Goal: Task Accomplishment & Management: Understand process/instructions

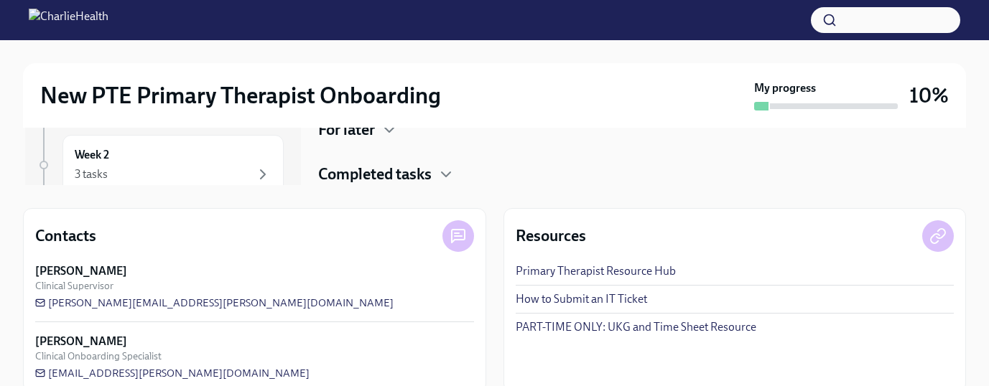
scroll to position [210, 0]
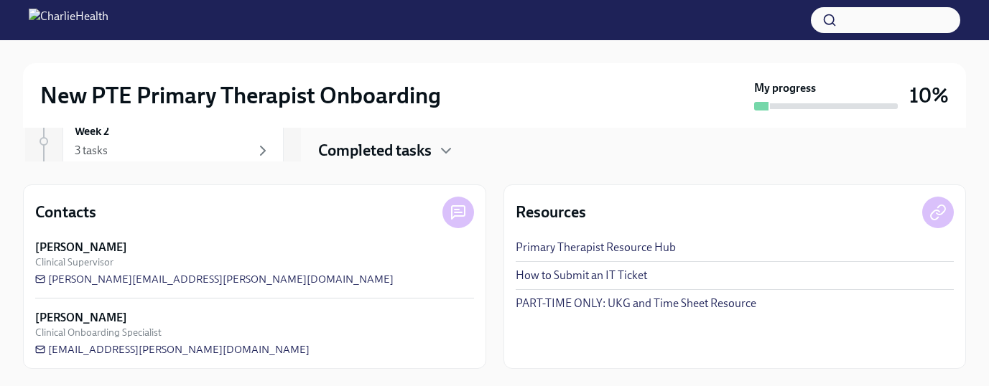
click at [572, 298] on link "PART-TIME ONLY: UKG and Time Sheet Resource" at bounding box center [636, 304] width 241 height 16
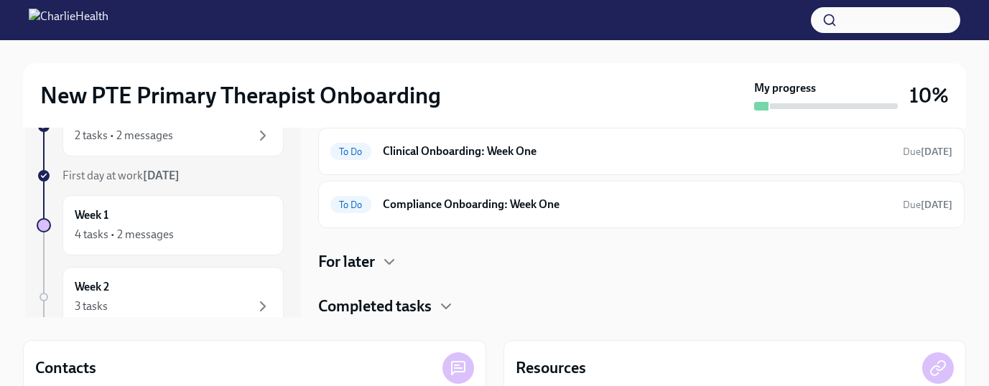
scroll to position [0, 0]
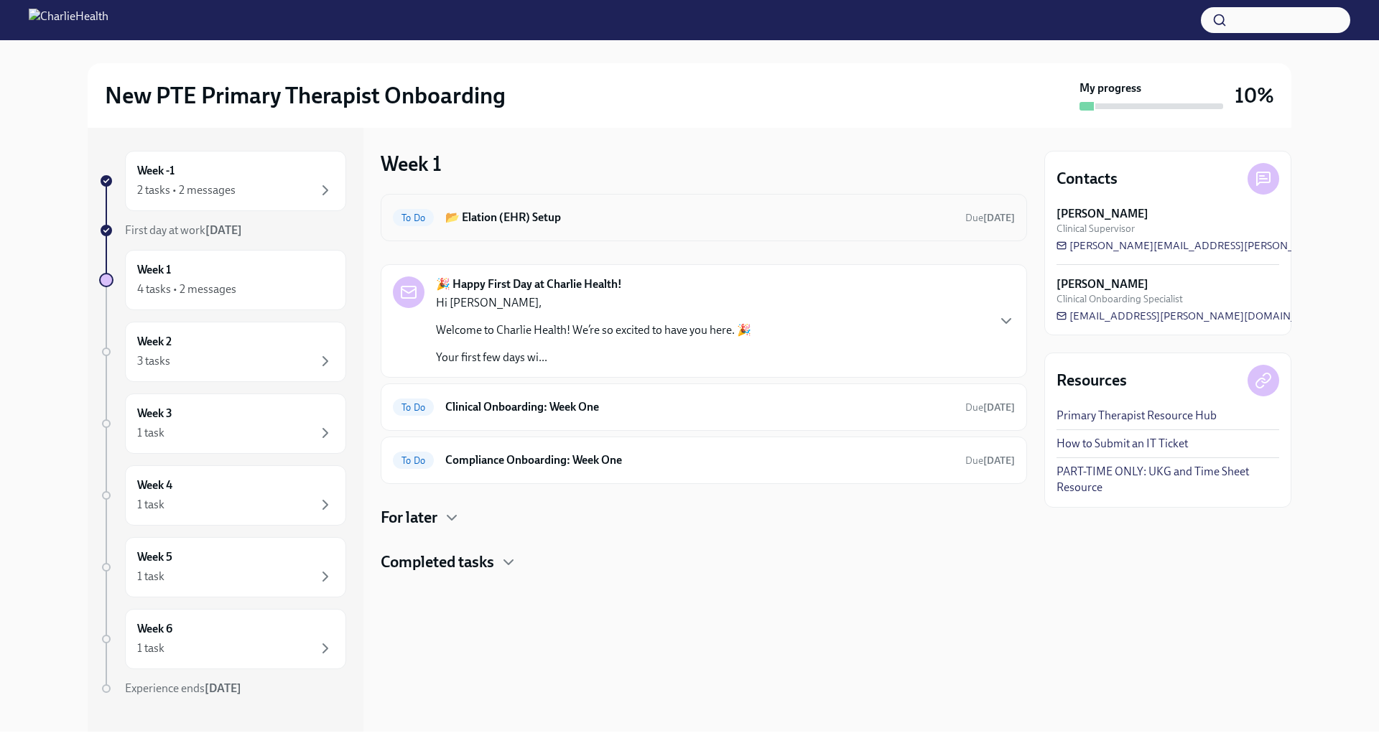
click at [505, 221] on h6 "📂 Elation (EHR) Setup" at bounding box center [699, 218] width 508 height 16
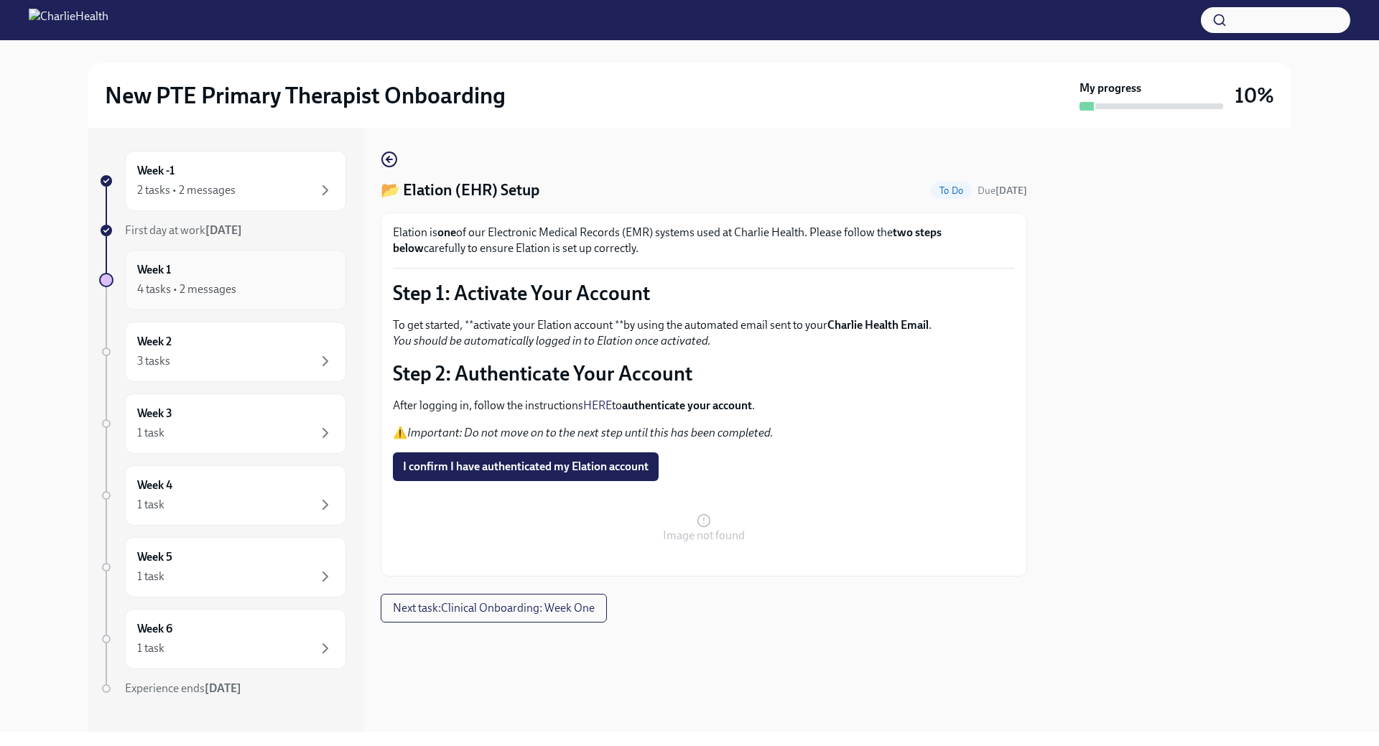
click at [225, 294] on div "4 tasks • 2 messages" at bounding box center [186, 289] width 99 height 16
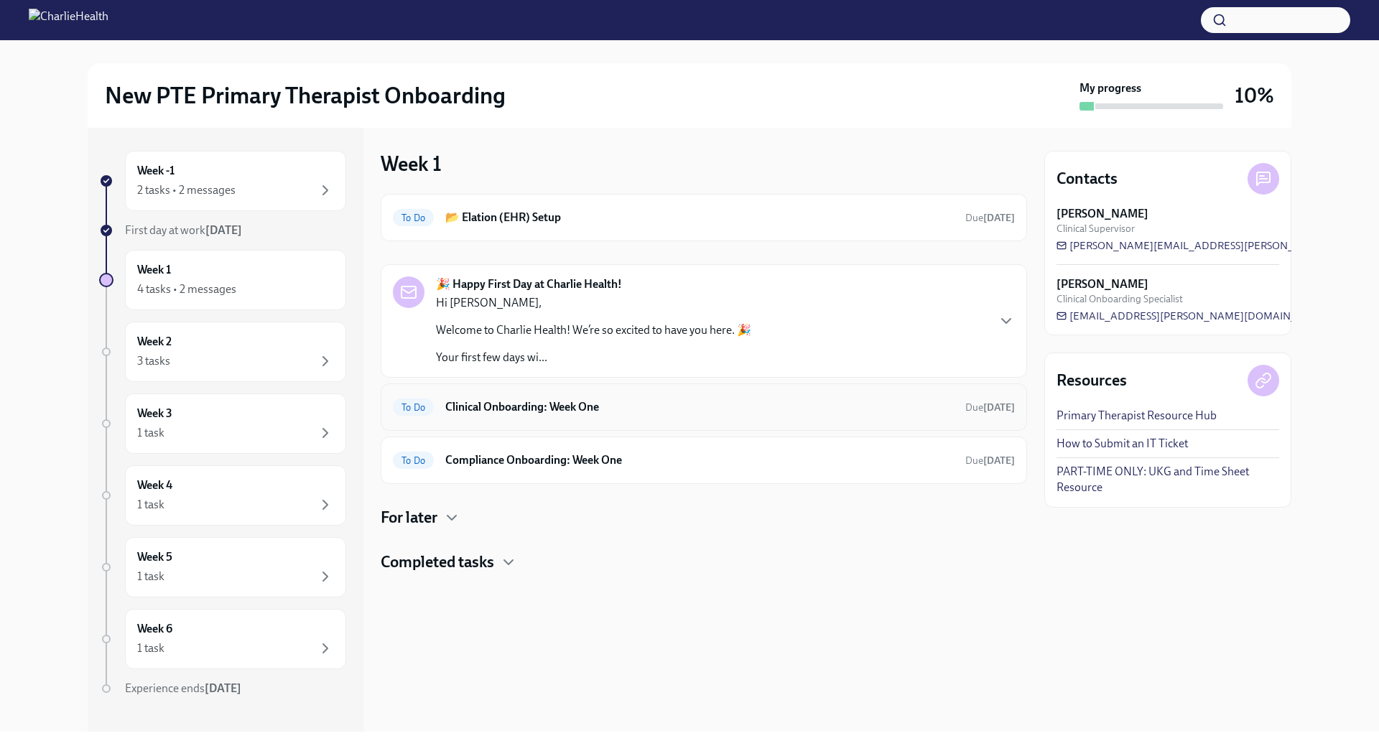
click at [593, 386] on h6 "Clinical Onboarding: Week One" at bounding box center [699, 407] width 508 height 16
